Goal: Task Accomplishment & Management: Manage account settings

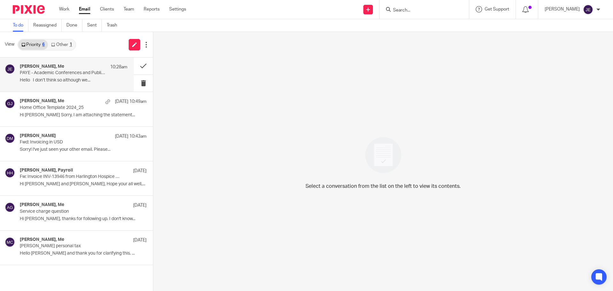
click at [79, 65] on div "[PERSON_NAME], Me 10:28am" at bounding box center [74, 67] width 108 height 6
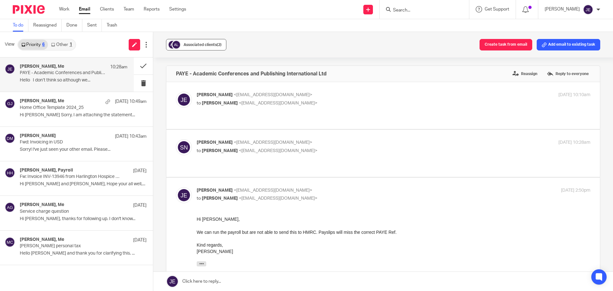
click at [193, 50] on button "Associated clients (2)" at bounding box center [196, 44] width 60 height 11
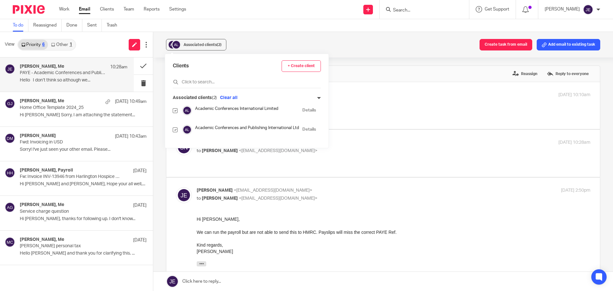
click at [176, 111] on input "checkbox" at bounding box center [175, 110] width 5 height 5
checkbox input "false"
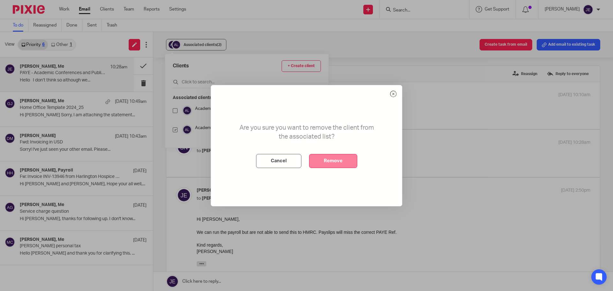
click at [332, 164] on button "Remove" at bounding box center [333, 161] width 48 height 14
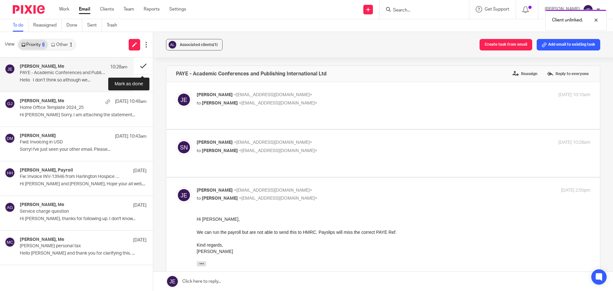
click at [143, 66] on button at bounding box center [143, 65] width 19 height 17
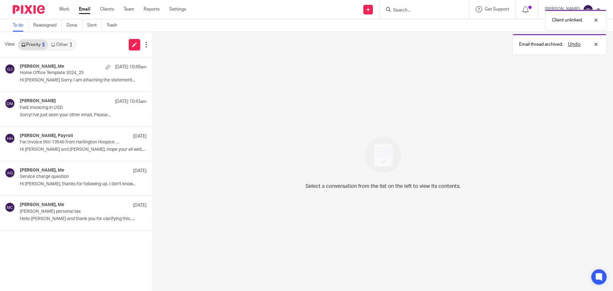
click at [63, 47] on link "Other 1" at bounding box center [61, 45] width 27 height 10
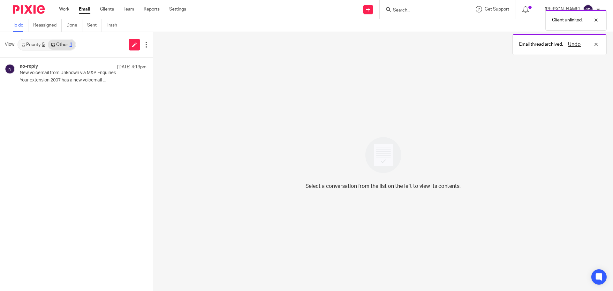
click at [31, 46] on link "Priority 5" at bounding box center [33, 45] width 30 height 10
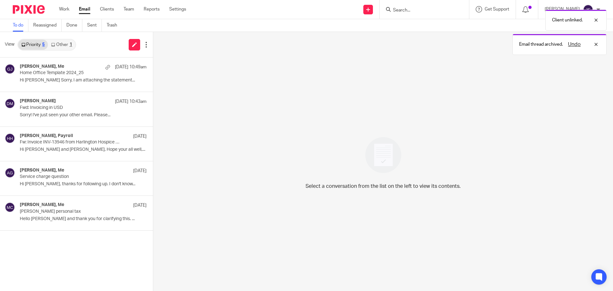
click at [55, 46] on icon at bounding box center [53, 45] width 4 height 4
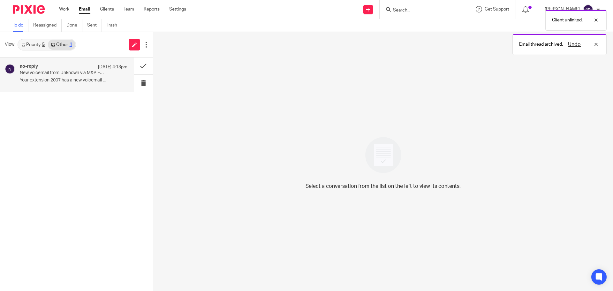
click at [64, 77] on div "no-reply [DATE] 4:13pm New voicemail from Unknown via M&P Enquiries Your extens…" at bounding box center [74, 74] width 108 height 21
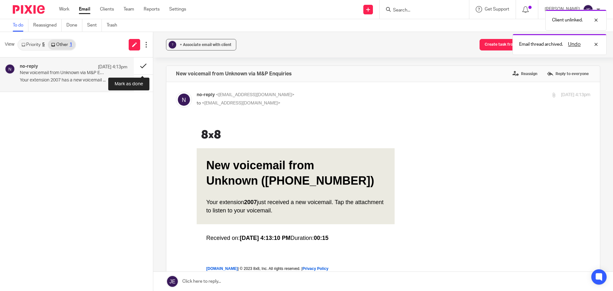
click at [143, 66] on button at bounding box center [143, 65] width 19 height 17
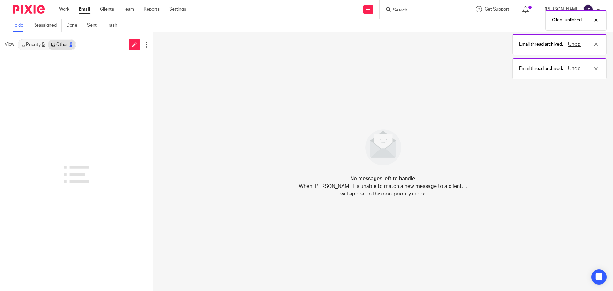
click at [38, 42] on link "Priority 5" at bounding box center [33, 45] width 30 height 10
